Goal: Transaction & Acquisition: Purchase product/service

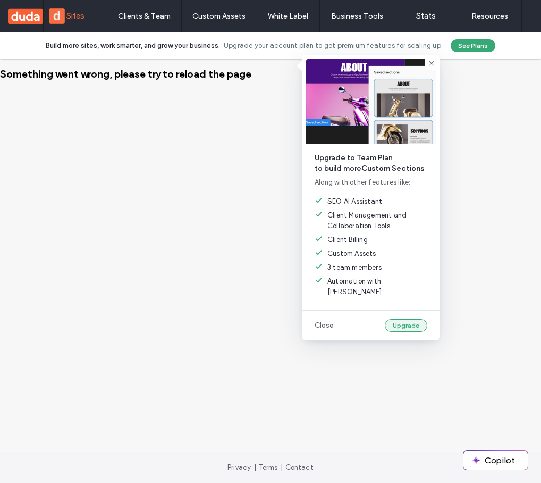
click at [407, 319] on button "Upgrade" at bounding box center [406, 325] width 43 height 13
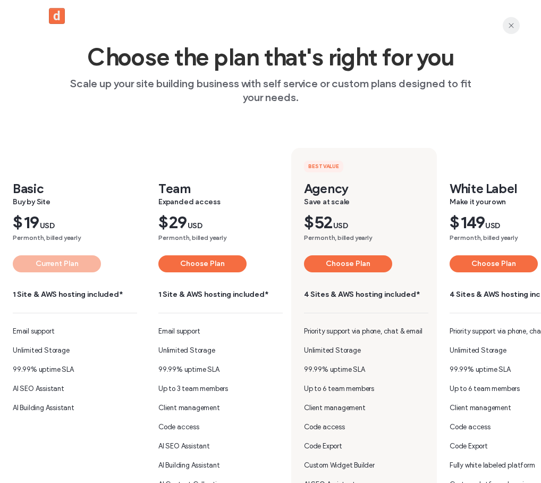
click at [517, 23] on span "button" at bounding box center [511, 25] width 17 height 17
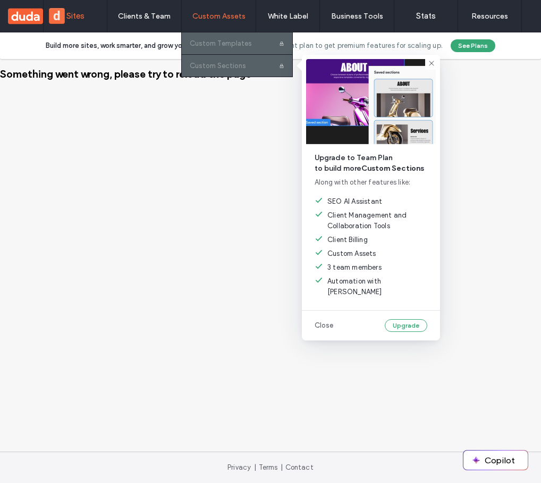
click at [227, 65] on div at bounding box center [237, 66] width 111 height 22
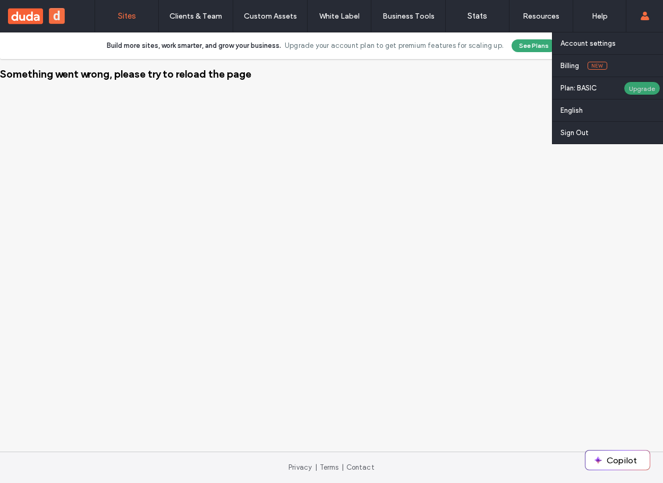
click at [541, 87] on label "Plan: BASIC" at bounding box center [592, 88] width 63 height 8
click at [541, 88] on div "Upgrade" at bounding box center [642, 88] width 37 height 14
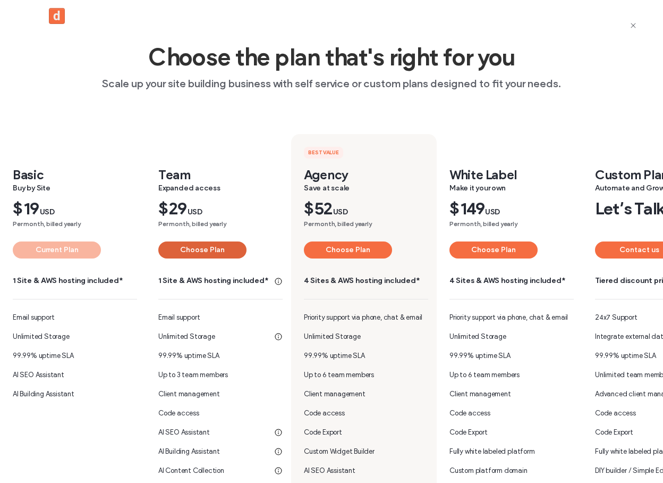
click at [208, 246] on button "Choose Plan" at bounding box center [202, 249] width 88 height 17
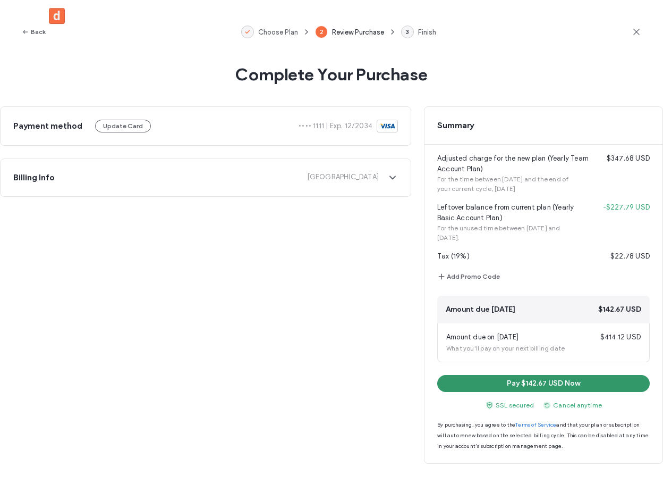
click at [491, 385] on button "Pay $142.67 USD Now" at bounding box center [543, 383] width 213 height 17
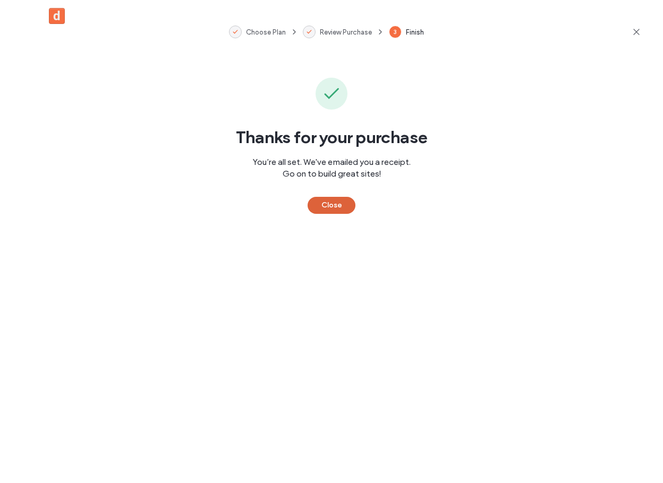
click at [355, 202] on button "Close" at bounding box center [332, 205] width 48 height 17
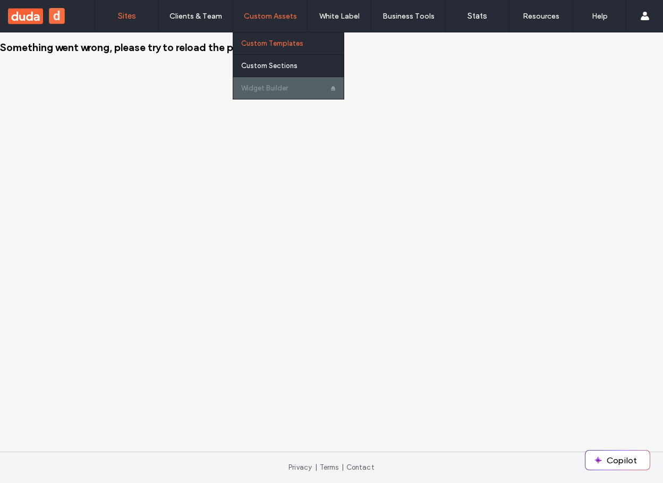
click at [302, 46] on link "Custom Templates" at bounding box center [292, 43] width 103 height 22
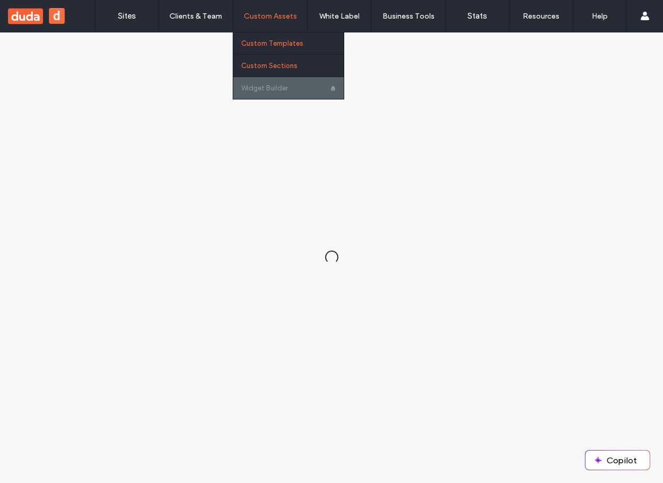
click at [296, 60] on link "Custom Sections" at bounding box center [292, 66] width 103 height 22
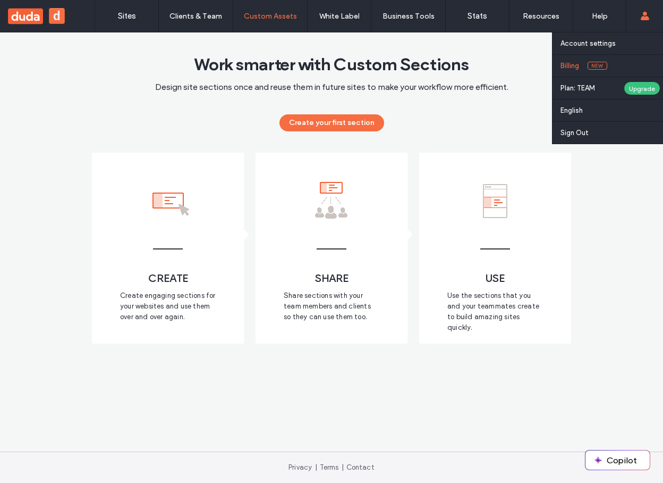
click at [578, 68] on label "Billing" at bounding box center [570, 66] width 19 height 8
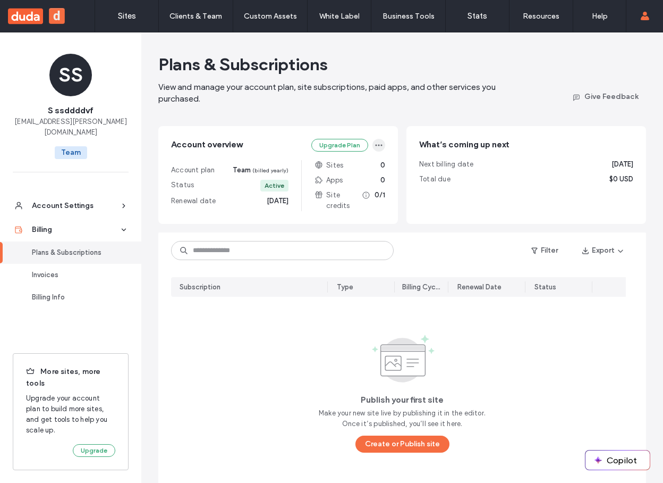
click at [376, 142] on icon "button" at bounding box center [379, 145] width 9 height 9
click at [330, 213] on span "Cancel Plan" at bounding box center [314, 211] width 39 height 11
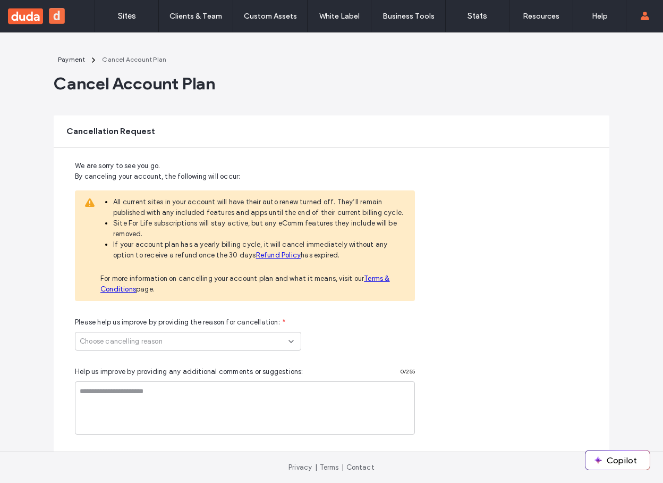
drag, startPoint x: 231, startPoint y: 331, endPoint x: 218, endPoint y: 338, distance: 14.8
click at [231, 331] on div "Please help us improve by providing the reason for cancellation: * Choose cance…" at bounding box center [336, 333] width 522 height 33
click at [213, 341] on div "Choose cancelling reason" at bounding box center [184, 341] width 209 height 11
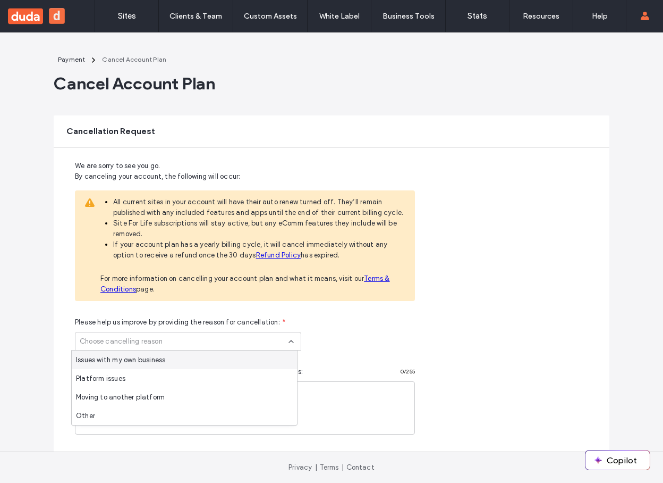
click at [169, 352] on div "Issues with my own business" at bounding box center [184, 359] width 225 height 19
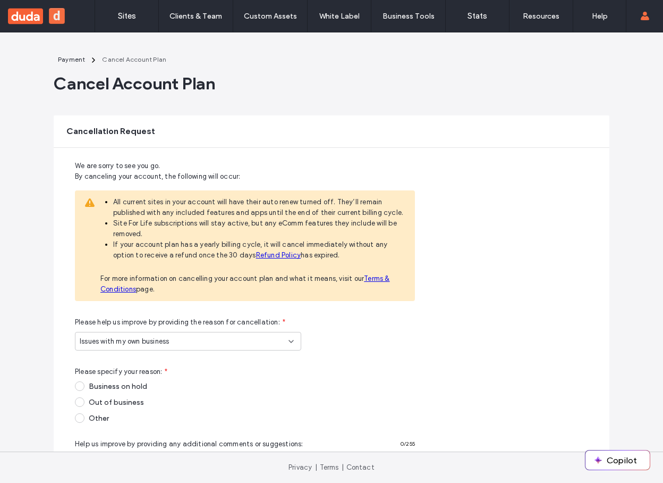
click at [183, 344] on div "Issues with my own business" at bounding box center [184, 341] width 209 height 11
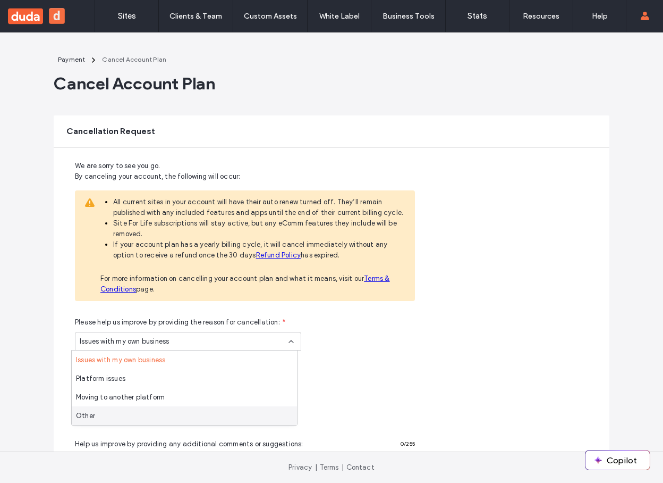
click at [166, 414] on div "Other" at bounding box center [184, 415] width 225 height 19
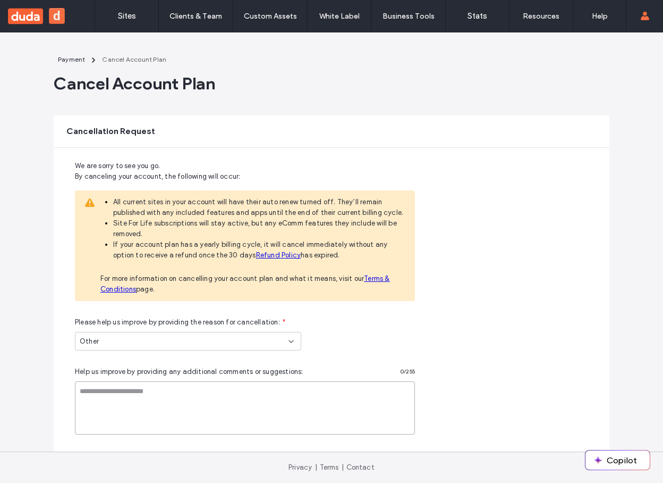
click at [166, 414] on textarea "free-text" at bounding box center [245, 407] width 340 height 53
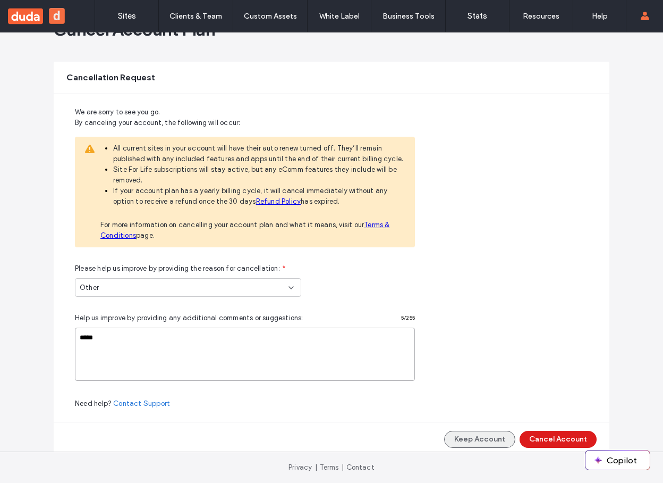
scroll to position [75, 0]
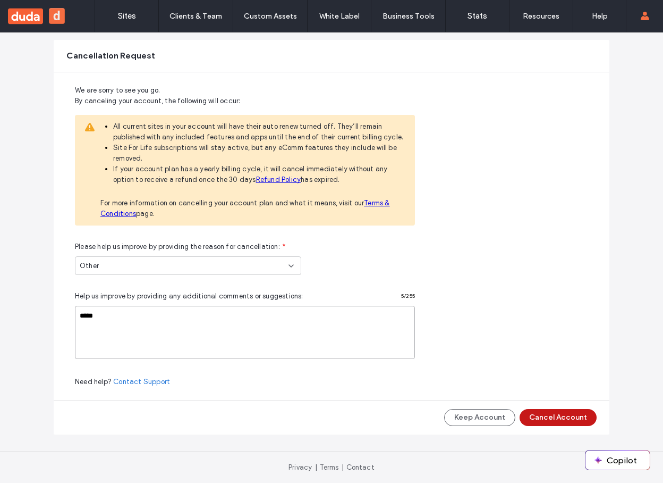
type textarea "*****"
click at [535, 419] on button "Cancel Account" at bounding box center [558, 417] width 77 height 17
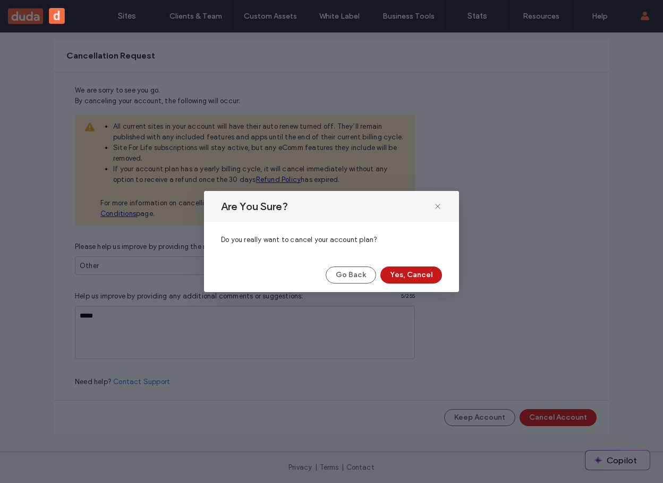
click at [420, 279] on button "Yes, Cancel" at bounding box center [412, 274] width 62 height 17
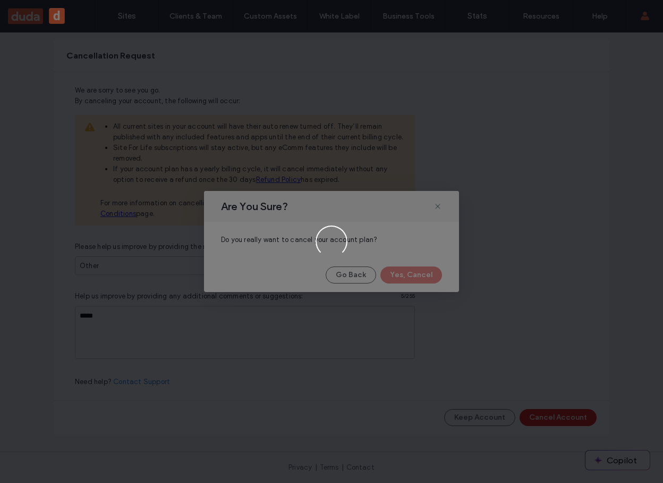
scroll to position [0, 0]
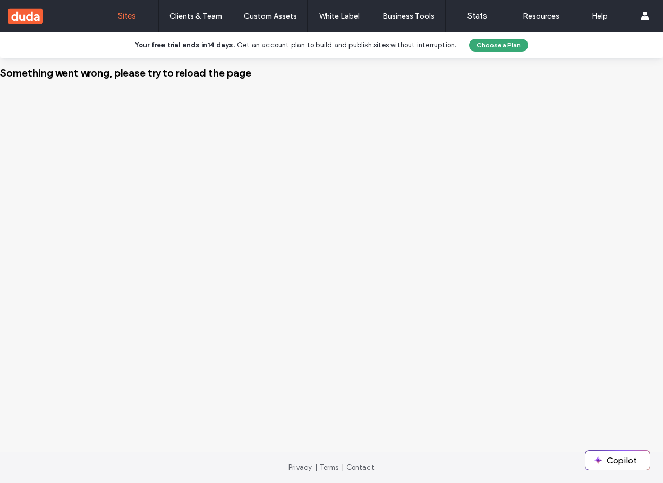
click at [310, 320] on div "Something went wrong, please try to reload the page" at bounding box center [331, 254] width 663 height 393
click at [275, 273] on div "Something went wrong, please try to reload the page" at bounding box center [331, 254] width 663 height 393
click at [22, 467] on span at bounding box center [18, 467] width 15 height 9
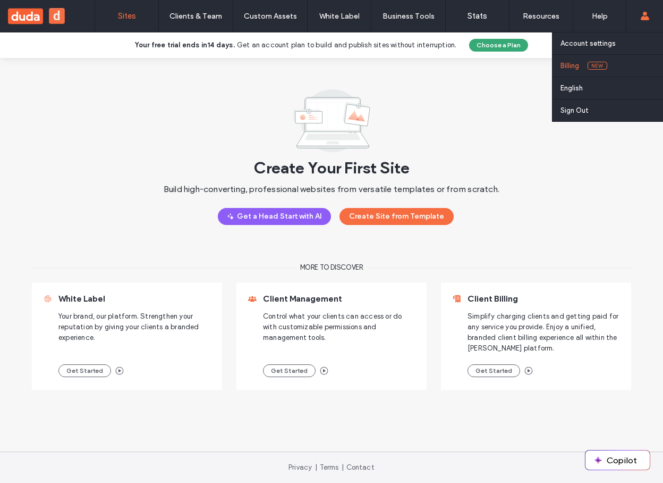
click at [575, 69] on label "Billing" at bounding box center [570, 66] width 19 height 8
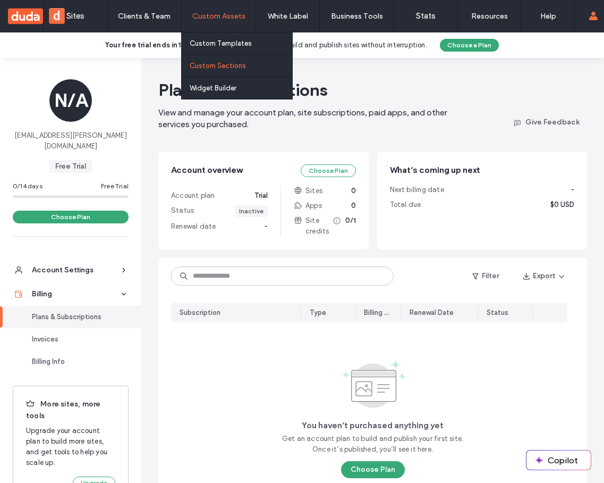
click at [222, 66] on label "Custom Sections" at bounding box center [218, 66] width 56 height 8
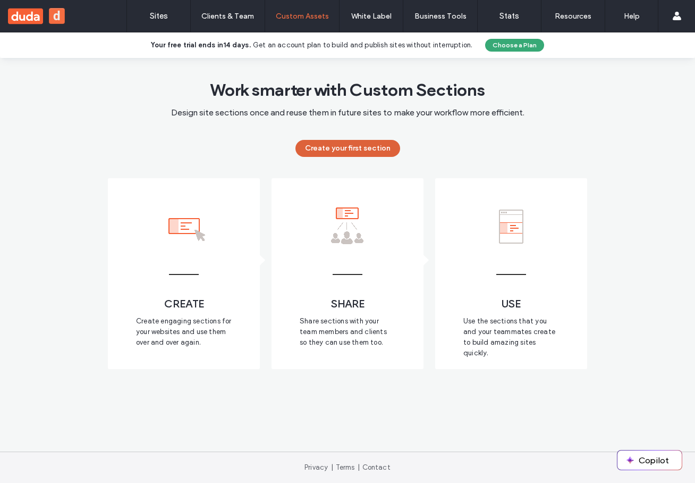
click at [318, 144] on button "Create your first section" at bounding box center [348, 148] width 105 height 17
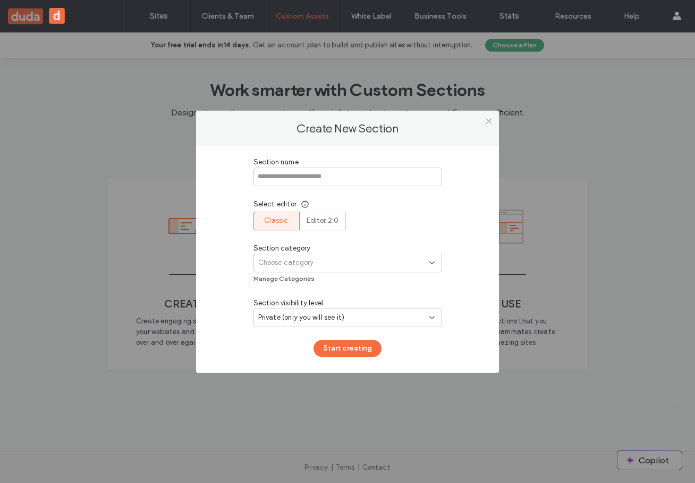
click at [336, 176] on input at bounding box center [348, 176] width 189 height 19
type input "**********"
click at [339, 257] on div "Choose category" at bounding box center [343, 262] width 171 height 11
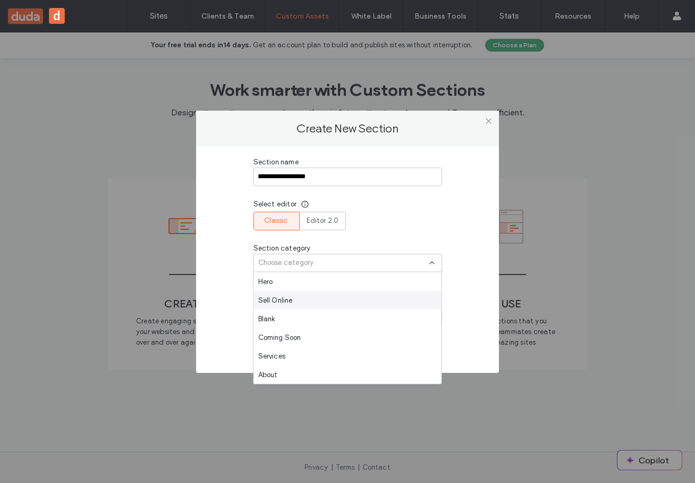
click at [313, 295] on div "Sell Online" at bounding box center [348, 300] width 188 height 19
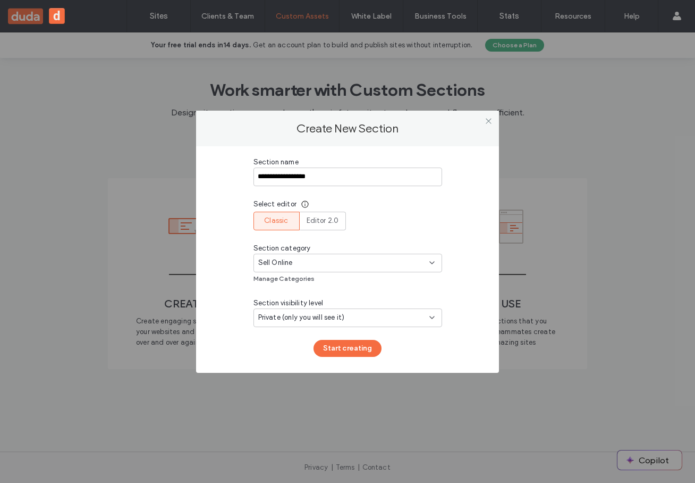
click at [329, 317] on span "Private (only you will see it)" at bounding box center [301, 317] width 87 height 11
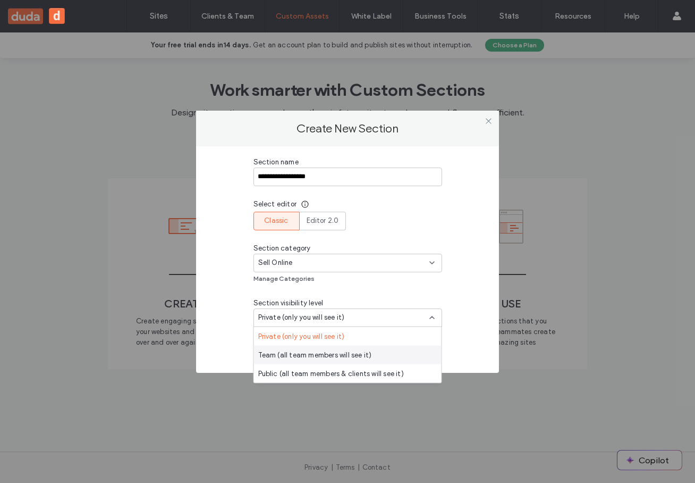
click at [349, 352] on span "Team (all team members will see it)" at bounding box center [315, 354] width 114 height 11
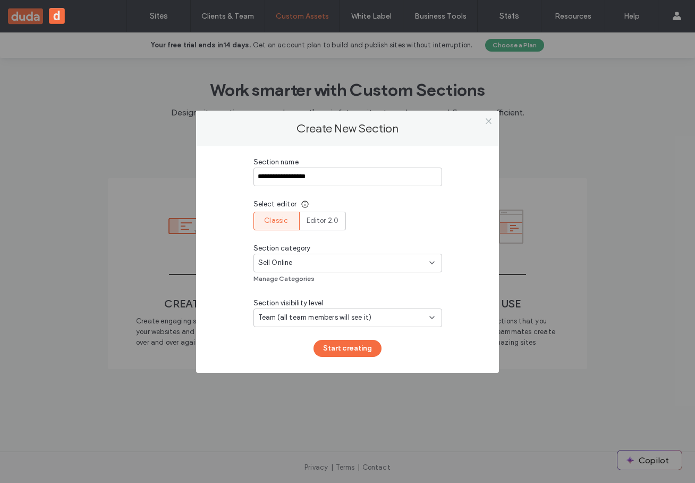
click at [360, 322] on span "Team (all team members will see it)" at bounding box center [315, 317] width 114 height 11
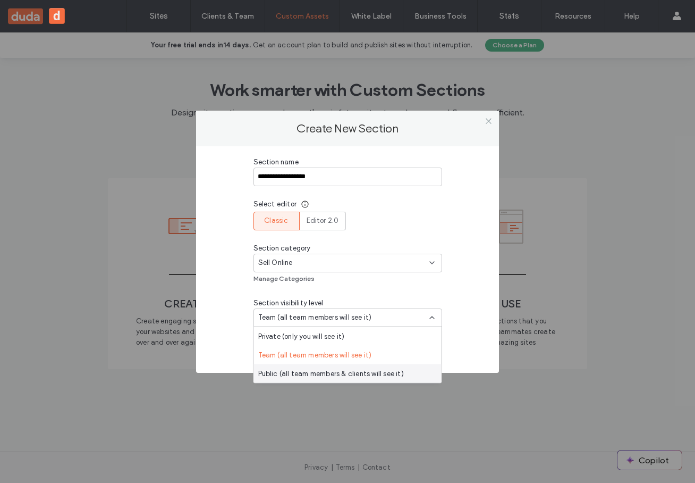
click at [348, 366] on div "Public (all team members & clients will see it)" at bounding box center [348, 373] width 188 height 19
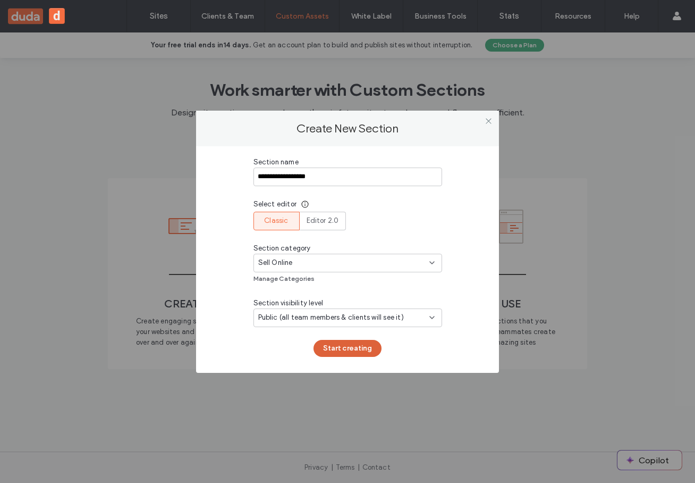
click at [351, 352] on button "Start creating" at bounding box center [348, 348] width 68 height 17
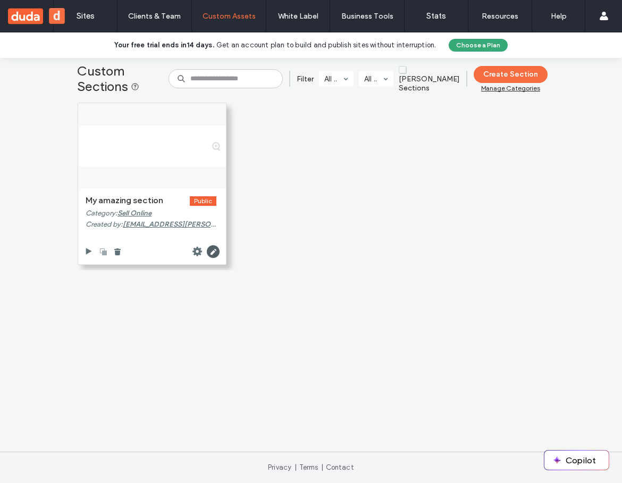
click at [102, 254] on use at bounding box center [103, 252] width 7 height 7
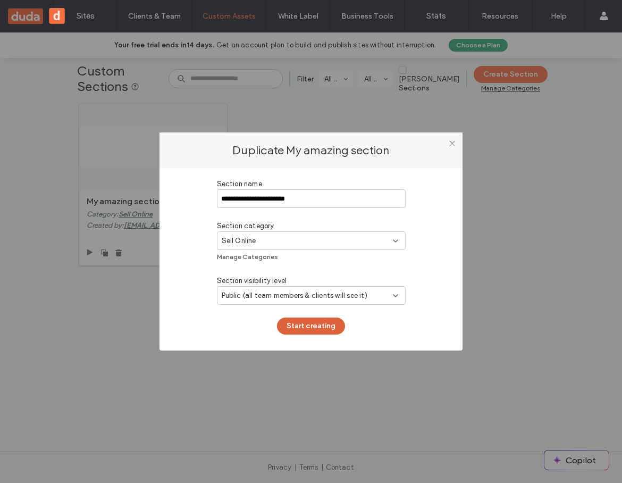
type input "**********"
click at [306, 321] on button "Start creating" at bounding box center [311, 325] width 68 height 17
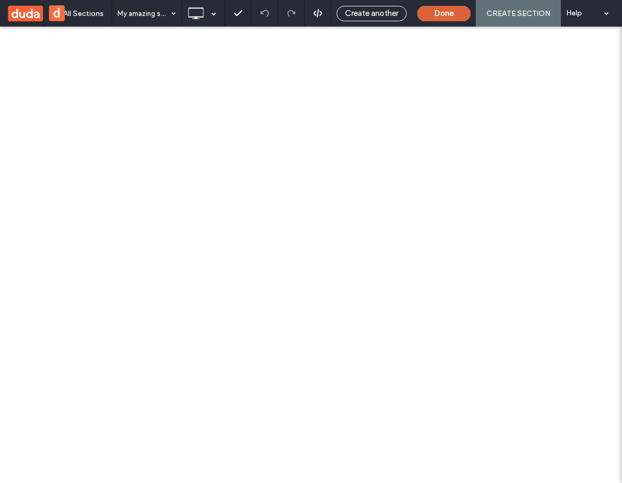
click at [444, 14] on button "Done" at bounding box center [443, 13] width 53 height 15
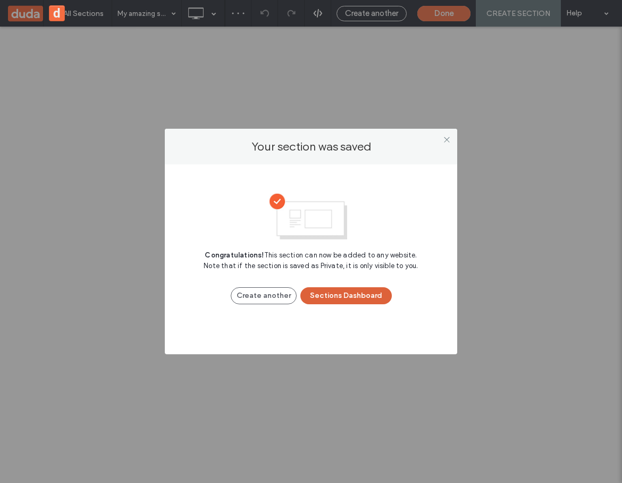
click at [349, 296] on button "Sections Dashboard" at bounding box center [345, 295] width 91 height 17
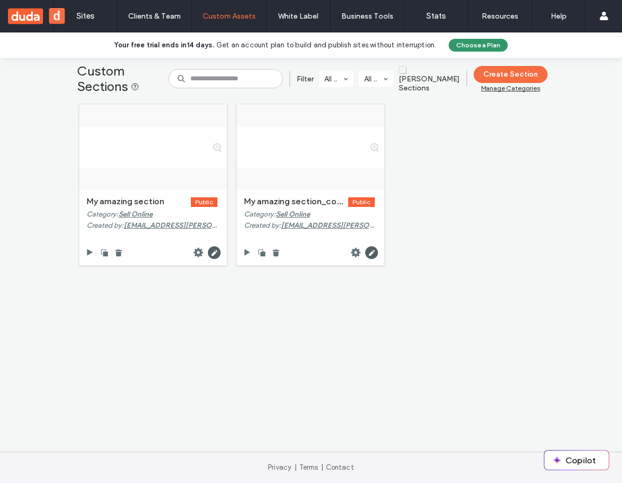
click at [463, 39] on button "Choose a Plan" at bounding box center [478, 45] width 59 height 13
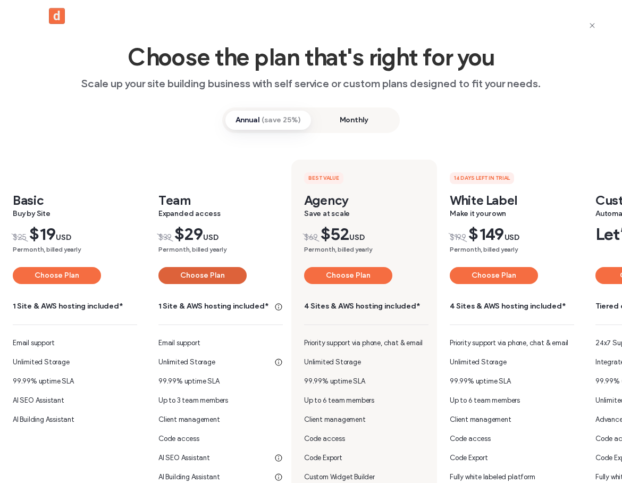
click at [183, 274] on button "Choose Plan" at bounding box center [202, 275] width 88 height 17
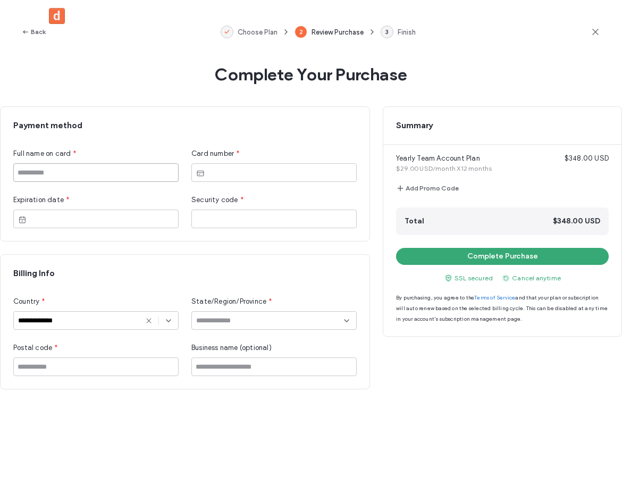
drag, startPoint x: 32, startPoint y: 165, endPoint x: 38, endPoint y: 167, distance: 6.1
click at [32, 166] on input at bounding box center [95, 172] width 165 height 19
type input "**********"
click at [148, 319] on icon at bounding box center [149, 320] width 9 height 9
click at [105, 322] on input at bounding box center [92, 320] width 148 height 9
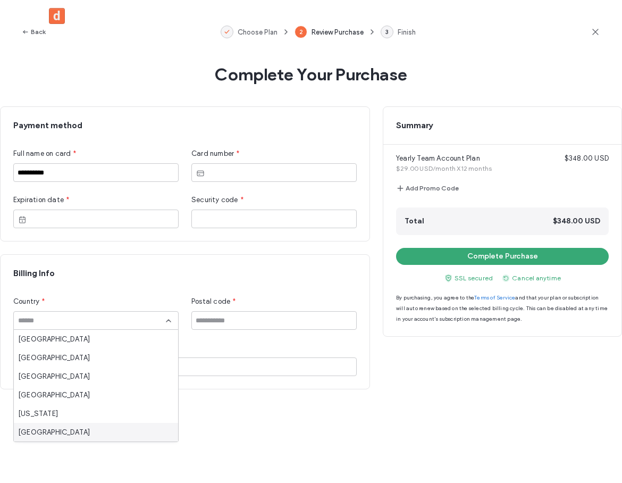
click at [47, 427] on div "Andorra" at bounding box center [96, 432] width 164 height 19
type input "*******"
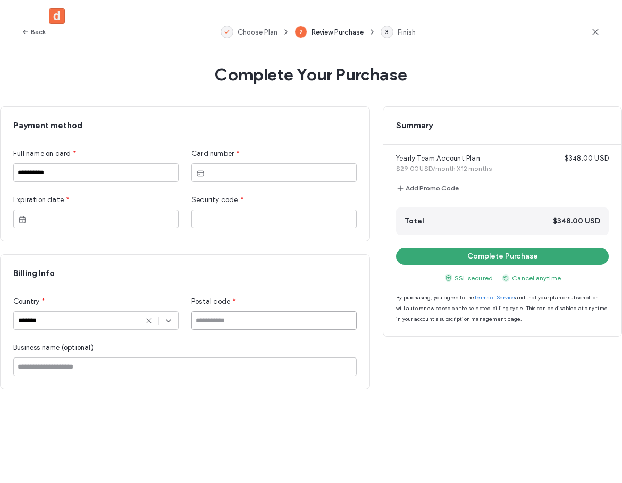
click at [218, 328] on input at bounding box center [273, 320] width 165 height 19
type input "*****"
click at [510, 248] on button "Complete Purchase" at bounding box center [502, 256] width 213 height 17
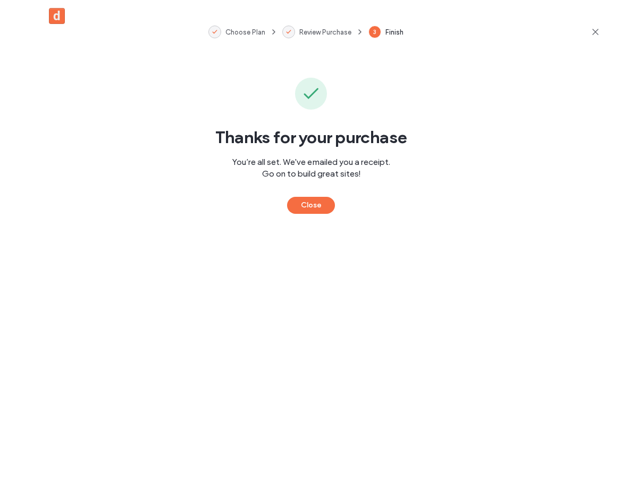
click at [285, 206] on div "Thanks for your purchase You’re all set. We've emailed you a receipt. Go on to …" at bounding box center [311, 139] width 622 height 150
click at [301, 205] on button "Close" at bounding box center [311, 205] width 48 height 17
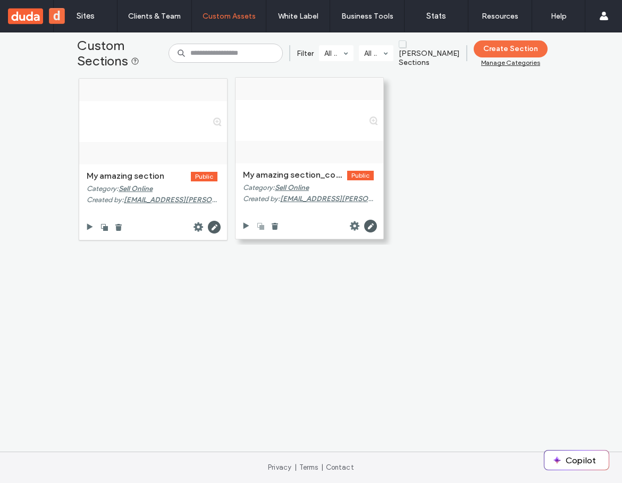
click at [258, 225] on use at bounding box center [261, 226] width 7 height 7
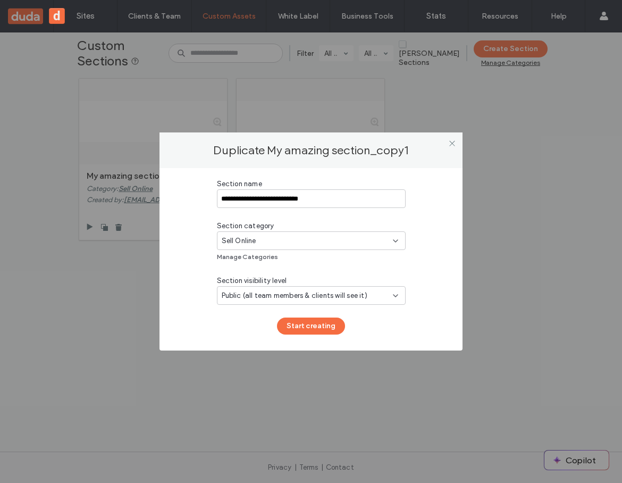
drag, startPoint x: 302, startPoint y: 198, endPoint x: 356, endPoint y: 199, distance: 53.7
click at [356, 199] on input "**********" at bounding box center [311, 198] width 189 height 19
type input "**********"
click at [323, 323] on button "Start creating" at bounding box center [311, 325] width 68 height 17
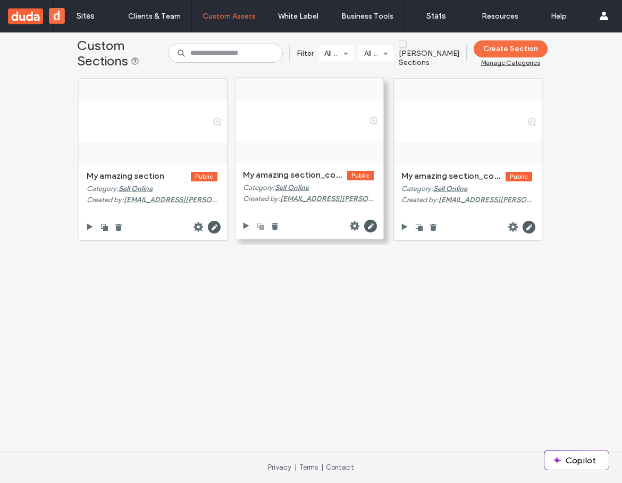
click at [258, 228] on use at bounding box center [261, 226] width 7 height 7
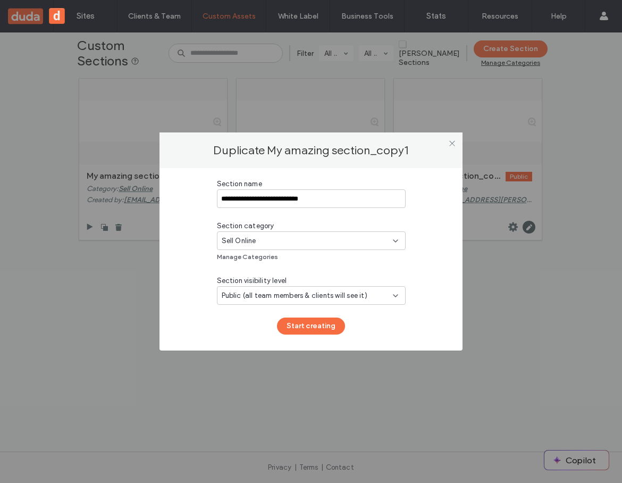
drag, startPoint x: 304, startPoint y: 198, endPoint x: 365, endPoint y: 203, distance: 60.8
click at [365, 203] on input "**********" at bounding box center [311, 198] width 189 height 19
type input "**********"
click at [313, 328] on button "Start creating" at bounding box center [311, 325] width 68 height 17
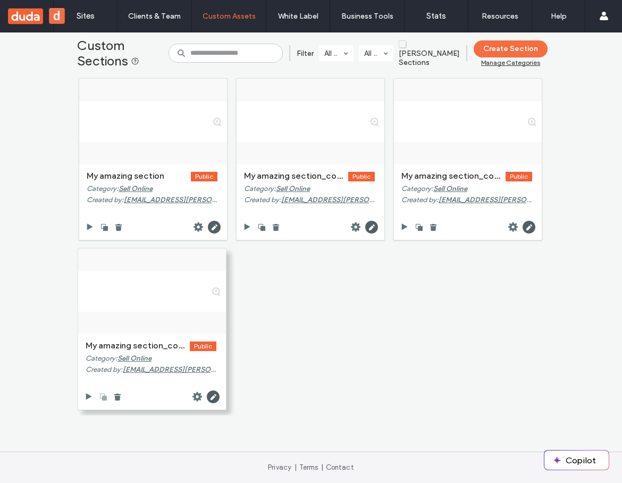
click at [100, 395] on use at bounding box center [103, 397] width 7 height 7
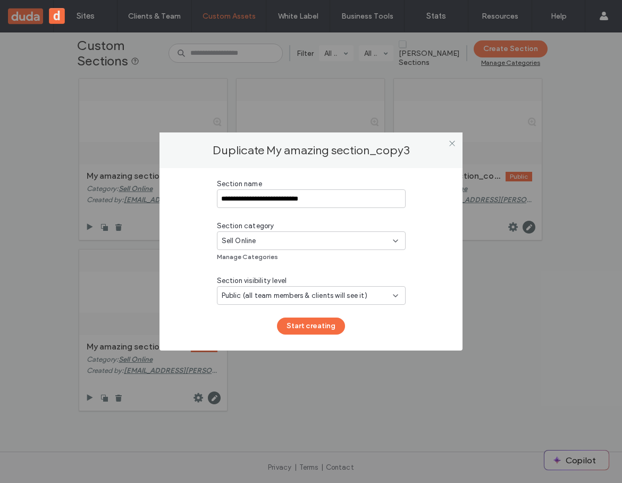
drag, startPoint x: 304, startPoint y: 197, endPoint x: 364, endPoint y: 204, distance: 59.9
click at [364, 204] on input "**********" at bounding box center [311, 198] width 189 height 19
type input "**********"
click at [307, 326] on button "Start creating" at bounding box center [311, 325] width 68 height 17
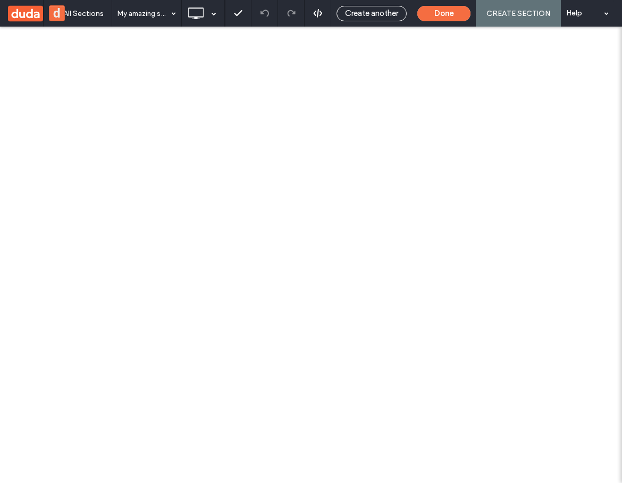
scroll to position [1, 0]
click at [443, 11] on button "Done" at bounding box center [443, 13] width 53 height 15
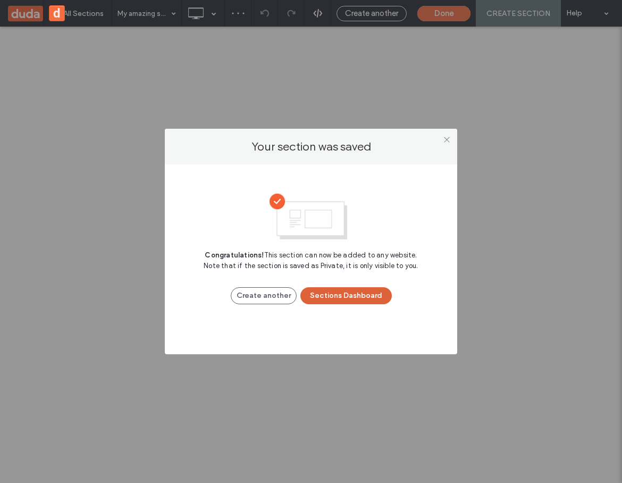
click at [334, 298] on button "Sections Dashboard" at bounding box center [345, 295] width 91 height 17
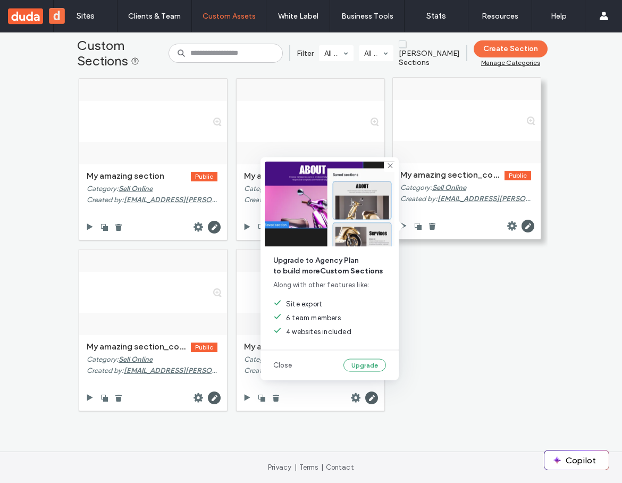
click at [414, 224] on div at bounding box center [418, 226] width 12 height 9
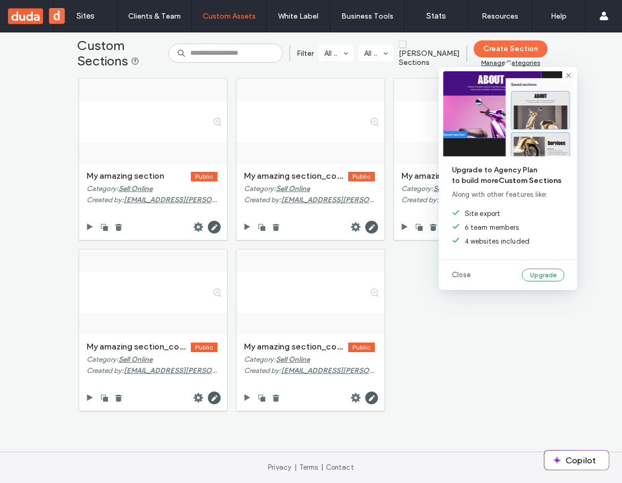
click at [519, 44] on div "Create Section" at bounding box center [511, 48] width 74 height 17
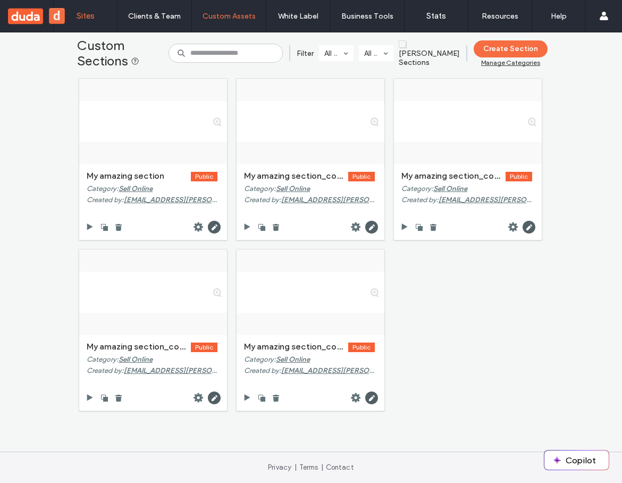
click at [79, 18] on label "Sites" at bounding box center [86, 16] width 18 height 10
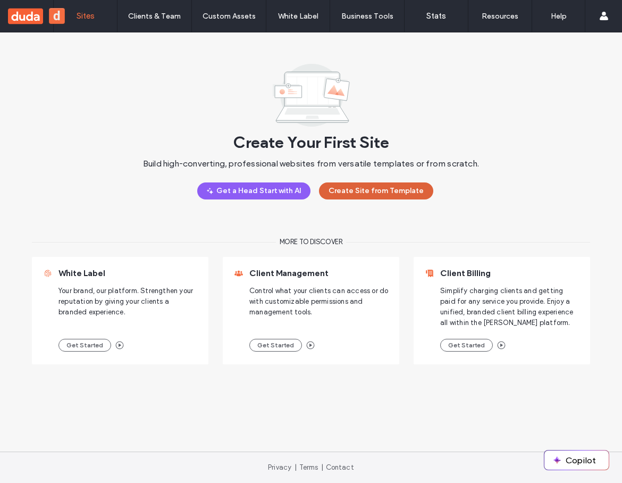
click at [390, 195] on button "Create Site from Template" at bounding box center [376, 190] width 114 height 17
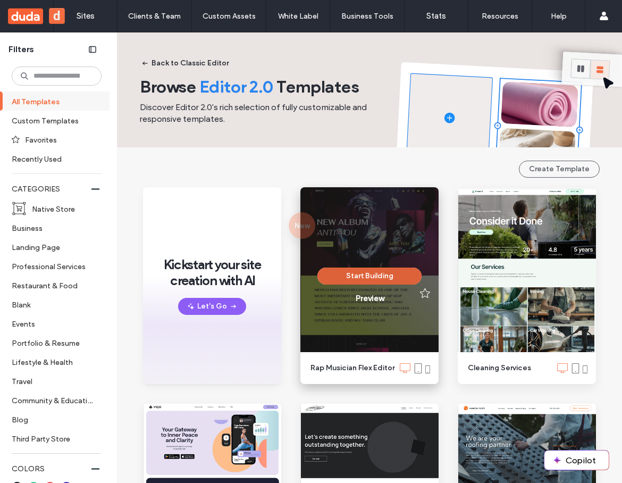
click at [375, 281] on button "Start Building" at bounding box center [369, 275] width 104 height 17
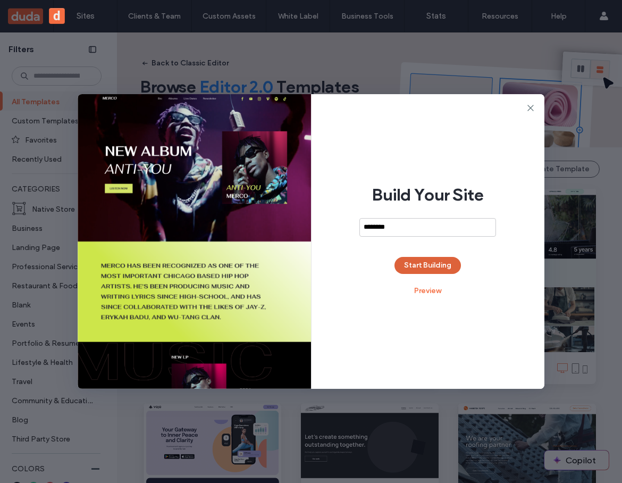
type input "********"
click at [424, 260] on button "Start Building" at bounding box center [427, 265] width 66 height 17
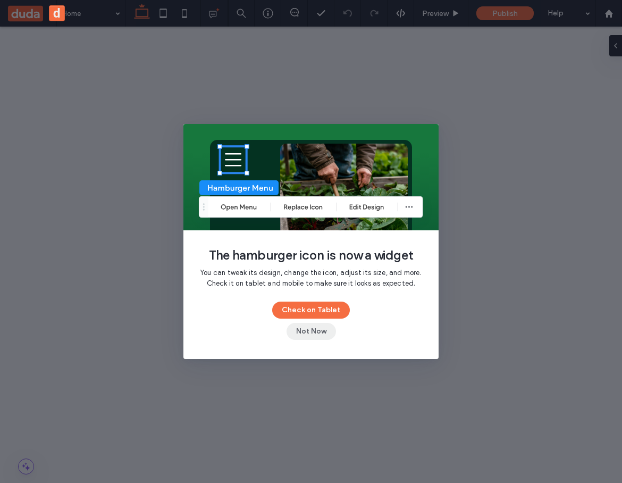
drag, startPoint x: 322, startPoint y: 331, endPoint x: 242, endPoint y: 306, distance: 84.1
click at [322, 331] on button "Not Now" at bounding box center [310, 331] width 49 height 17
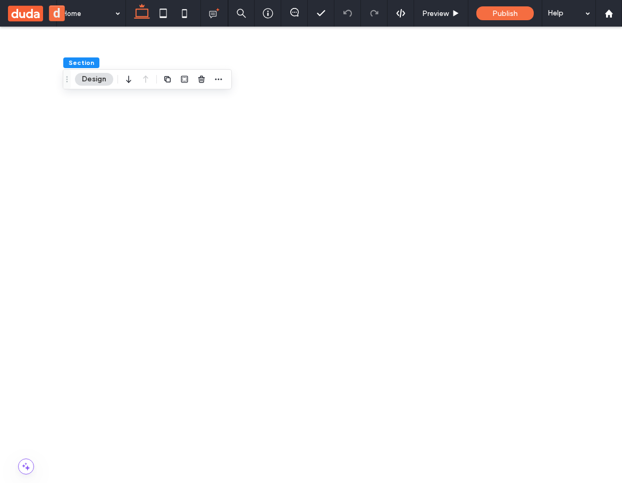
scroll to position [789, 0]
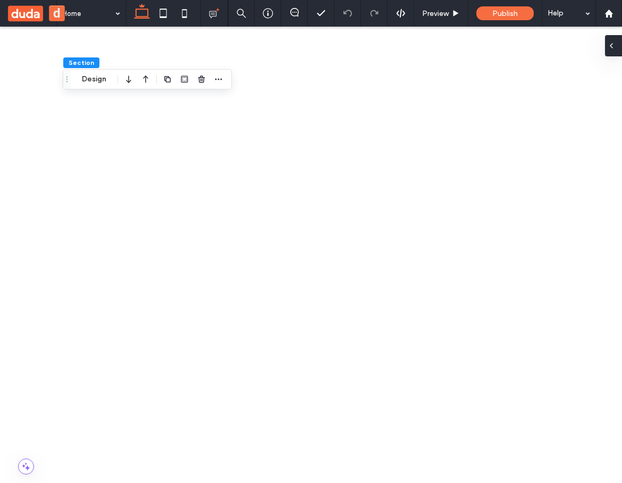
scroll to position [580, 0]
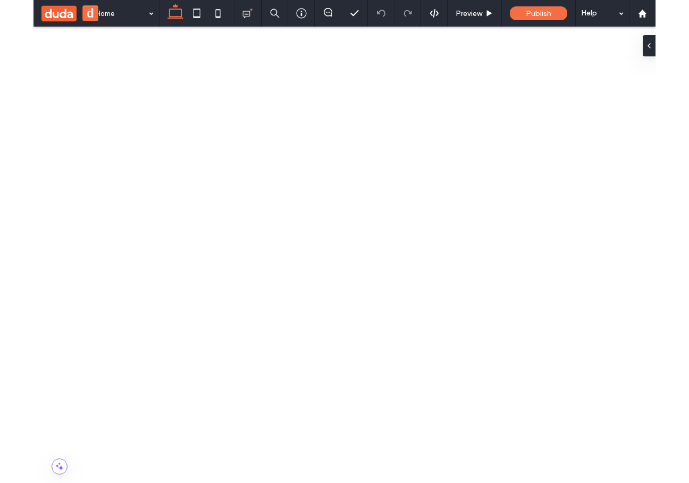
scroll to position [384, 0]
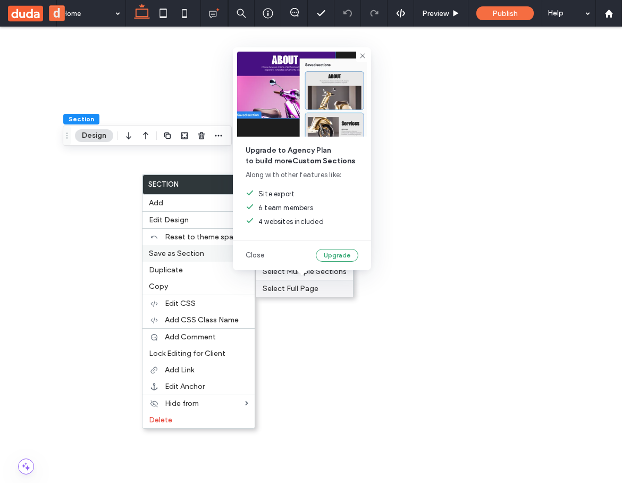
click at [309, 287] on div "Select Full Page" at bounding box center [304, 288] width 97 height 17
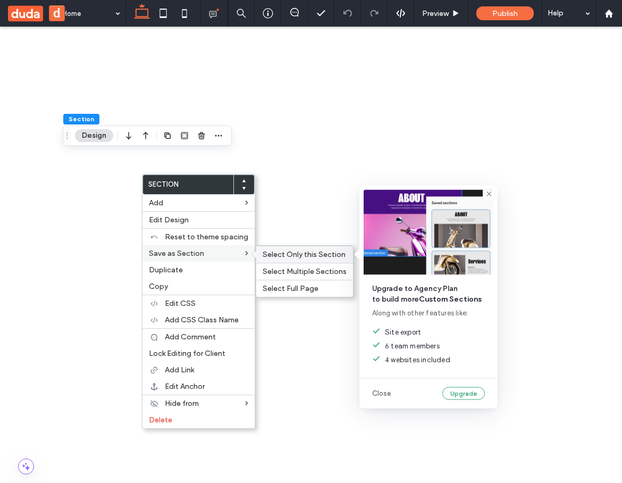
click at [294, 253] on div "Select Only this Section" at bounding box center [304, 254] width 97 height 17
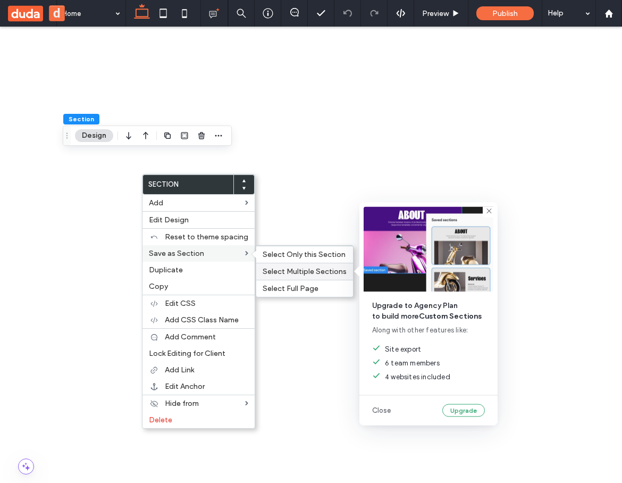
click at [293, 272] on div "Select Multiple Sections" at bounding box center [304, 271] width 97 height 17
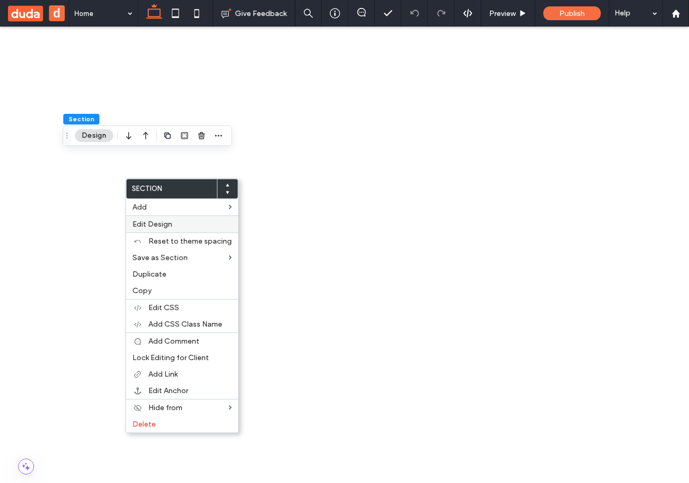
click at [159, 222] on span "Edit Design" at bounding box center [152, 224] width 40 height 9
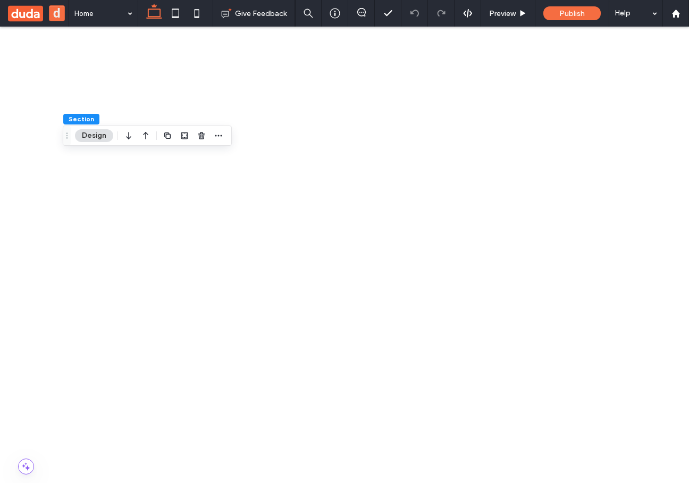
drag, startPoint x: 684, startPoint y: 36, endPoint x: 97, endPoint y: 182, distance: 604.2
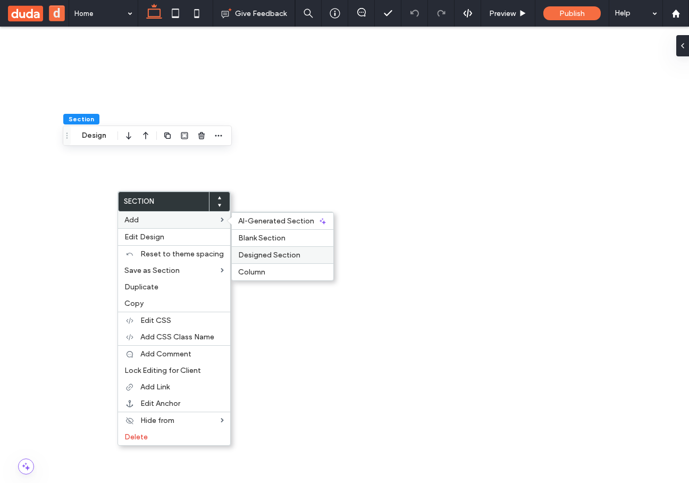
click at [256, 252] on span "Designed Section" at bounding box center [269, 254] width 62 height 9
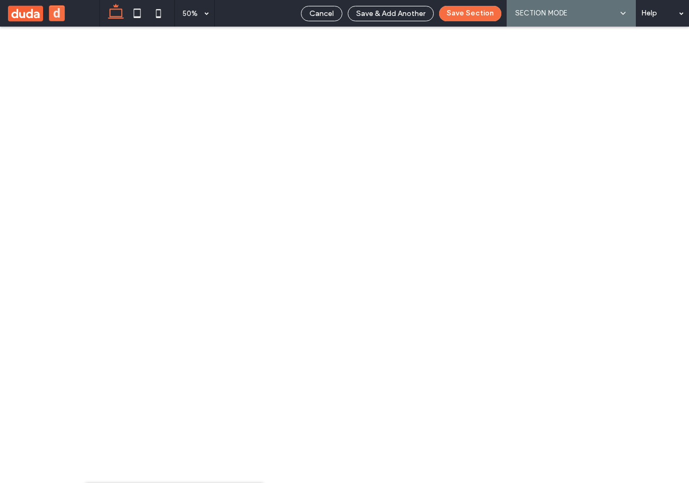
scroll to position [1, 0]
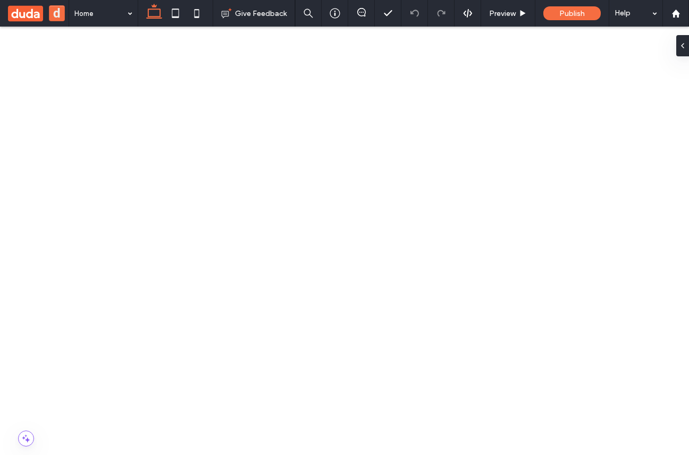
scroll to position [317, 0]
click at [91, 204] on label "Section" at bounding box center [134, 205] width 90 height 19
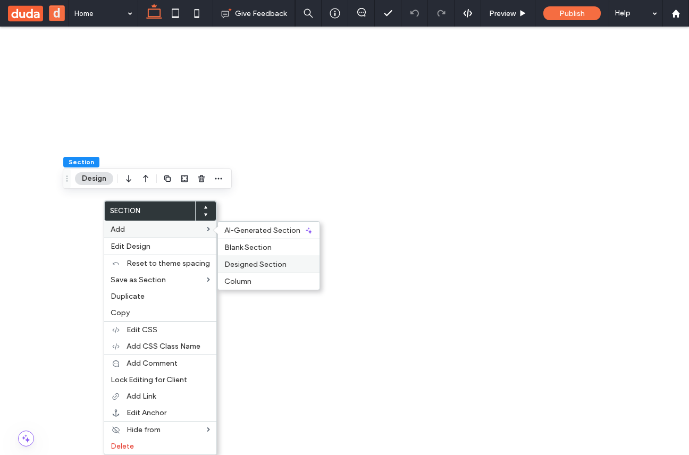
click at [269, 263] on span "Designed Section" at bounding box center [255, 264] width 62 height 9
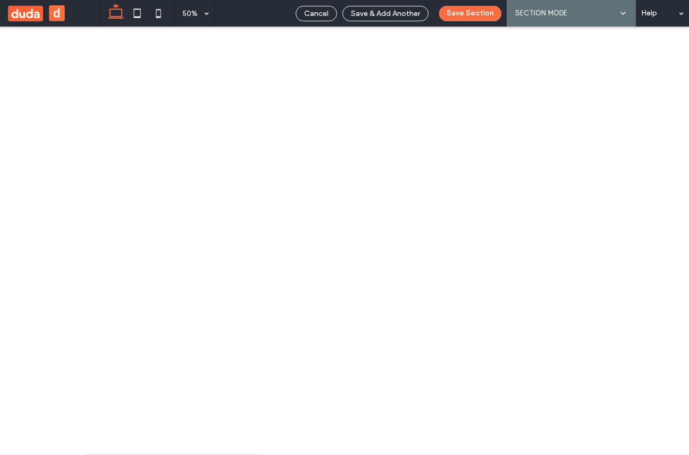
scroll to position [23, 0]
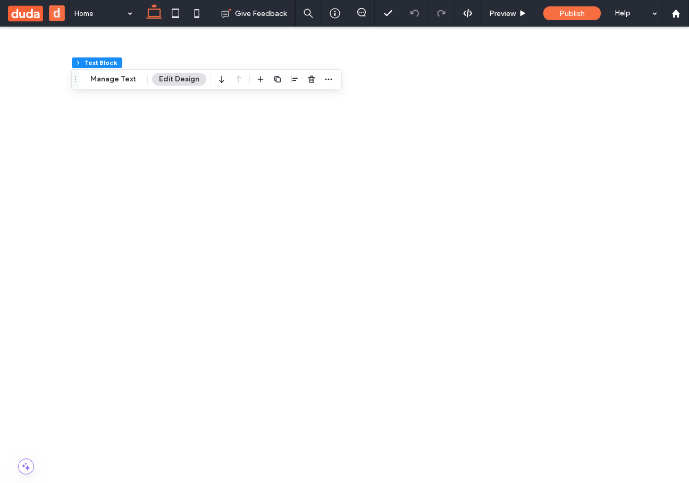
scroll to position [173, 0]
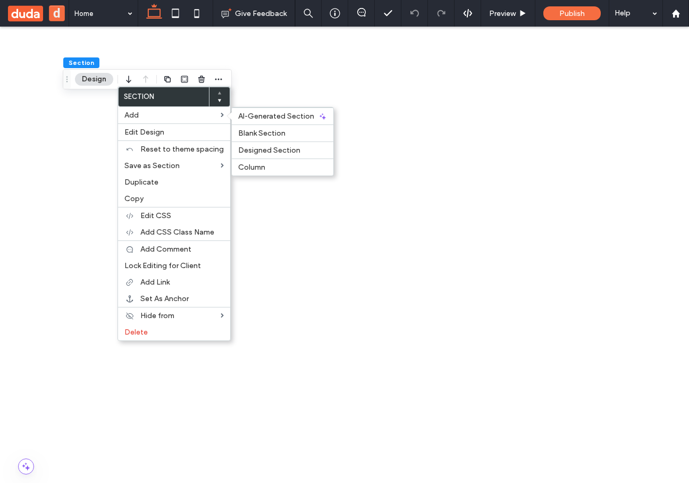
click at [261, 152] on span "Designed Section" at bounding box center [269, 150] width 62 height 9
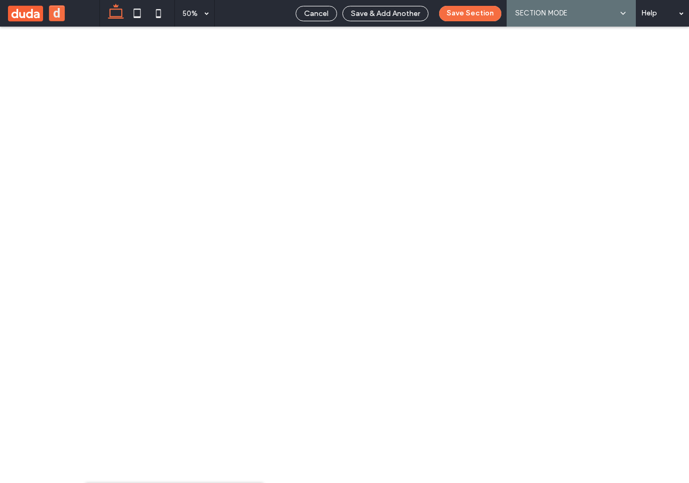
scroll to position [23, 0]
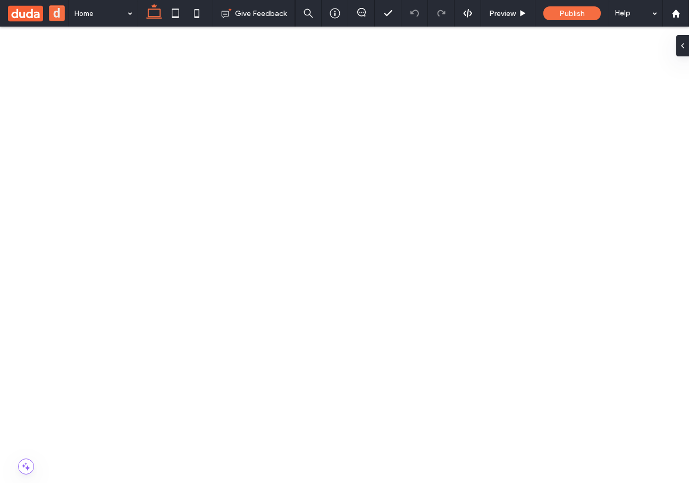
scroll to position [447, 0]
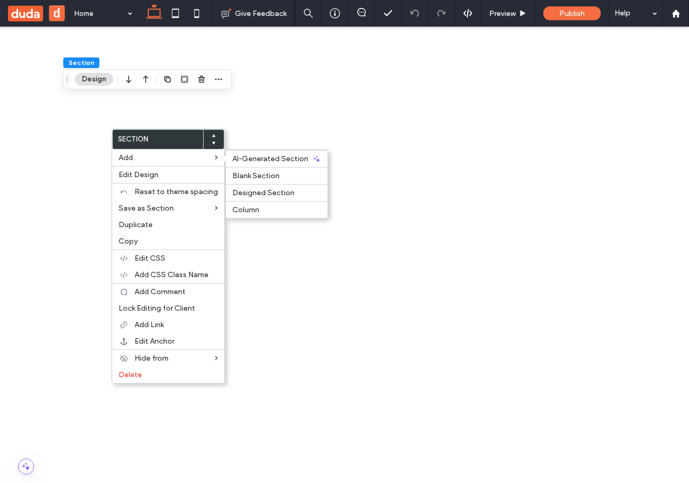
drag, startPoint x: 241, startPoint y: 189, endPoint x: 249, endPoint y: 190, distance: 8.0
click at [240, 189] on span "Designed Section" at bounding box center [263, 192] width 62 height 9
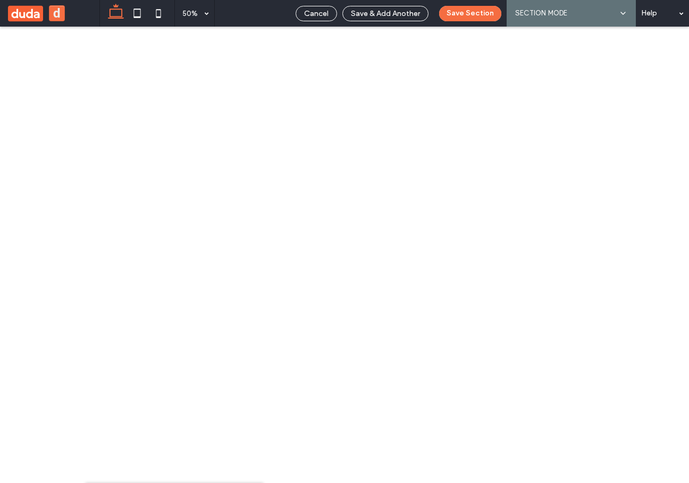
scroll to position [1297, 0]
drag, startPoint x: 417, startPoint y: 61, endPoint x: 242, endPoint y: 36, distance: 176.7
